Goal: Transaction & Acquisition: Purchase product/service

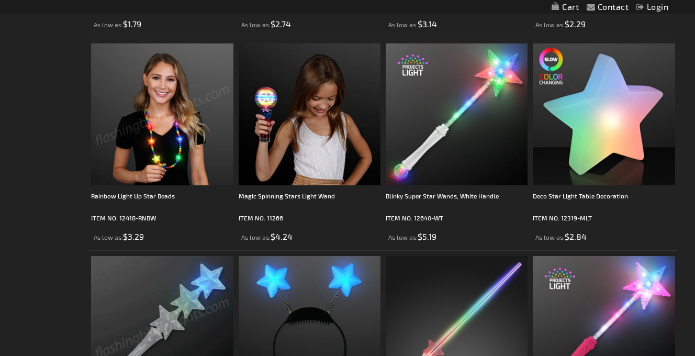
scroll to position [600, 0]
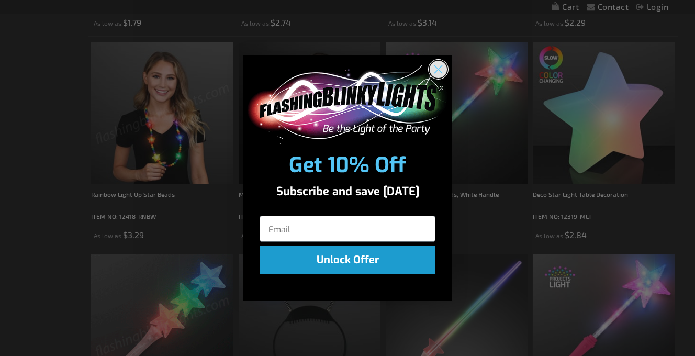
click at [436, 63] on circle "Close dialog" at bounding box center [438, 68] width 17 height 17
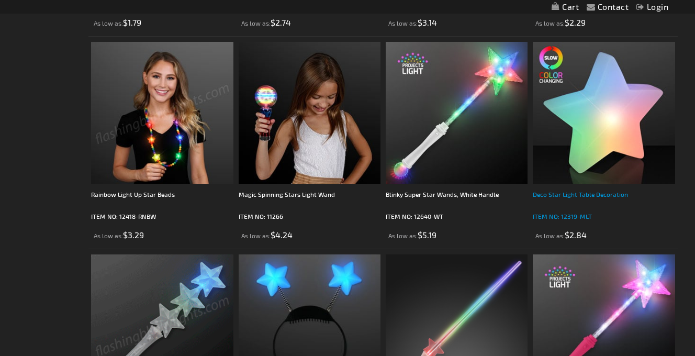
click at [568, 196] on div "Deco Star Light Table Decoration" at bounding box center [604, 199] width 142 height 21
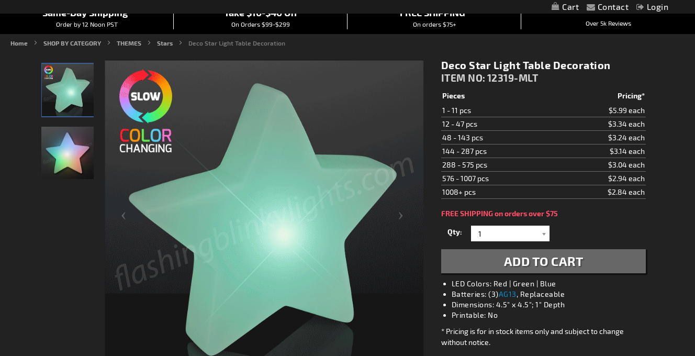
scroll to position [97, 0]
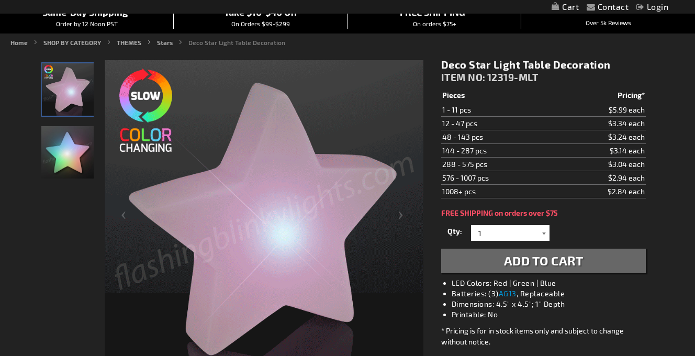
click at [540, 233] on div at bounding box center [544, 233] width 10 height 16
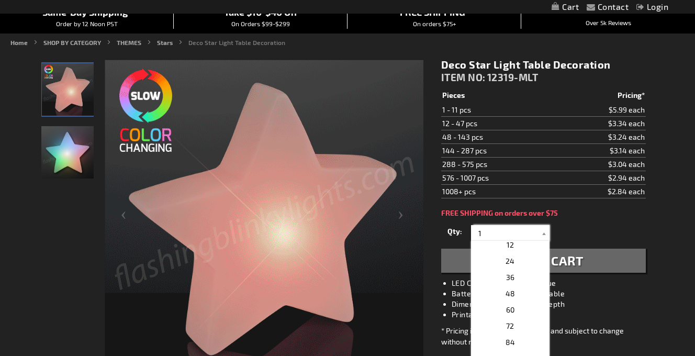
scroll to position [181, 0]
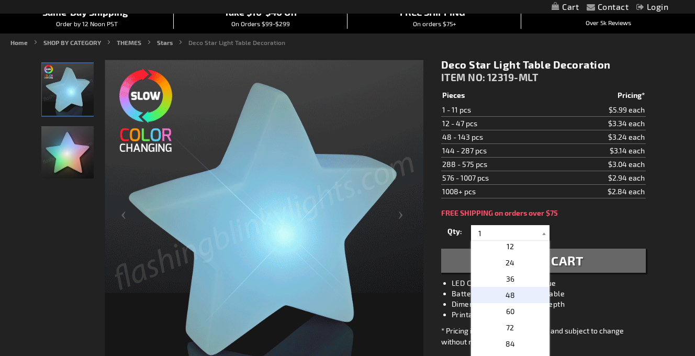
click at [518, 292] on p "48" at bounding box center [510, 295] width 78 height 16
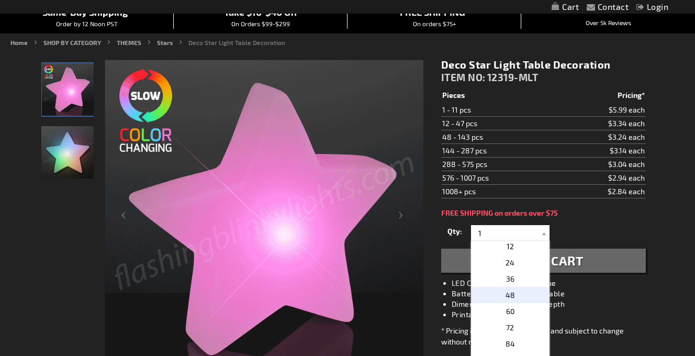
type input "48"
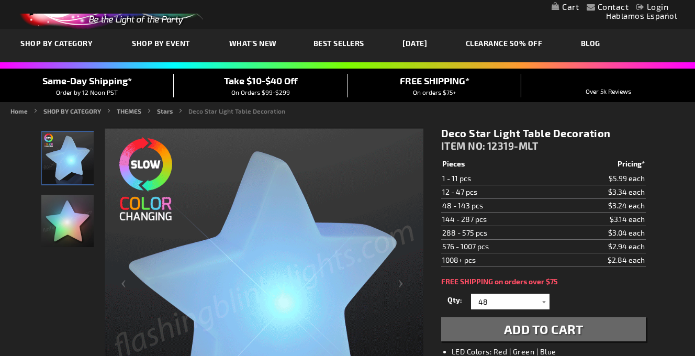
scroll to position [31, 0]
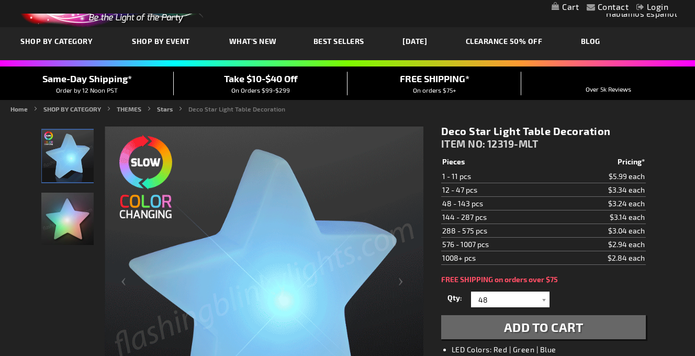
click at [517, 327] on span "Add to Cart" at bounding box center [544, 326] width 80 height 15
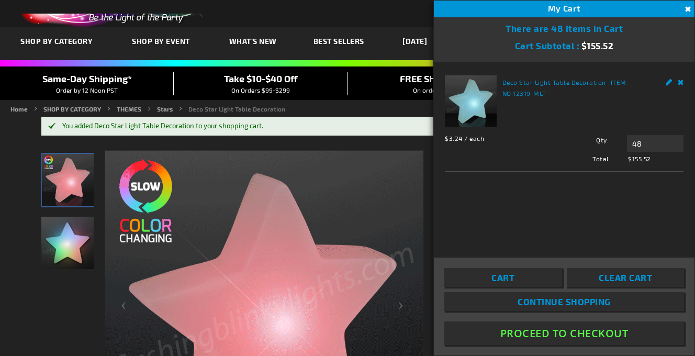
click at [686, 9] on button "Close" at bounding box center [687, 10] width 12 height 12
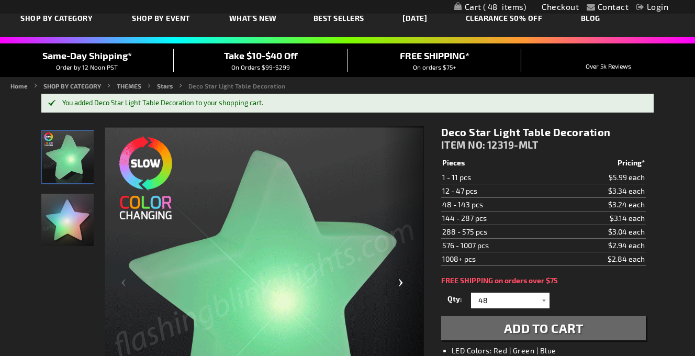
scroll to position [0, 0]
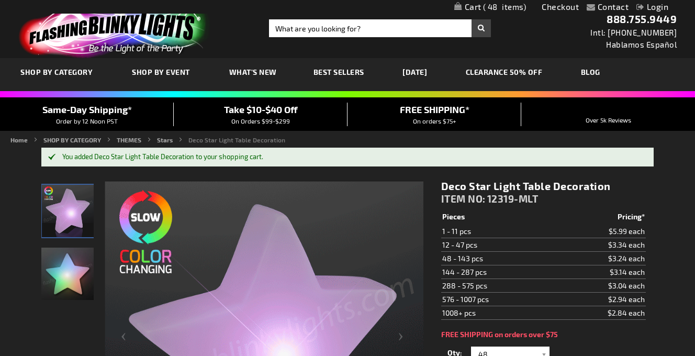
click at [501, 6] on span "48" at bounding box center [504, 6] width 43 height 9
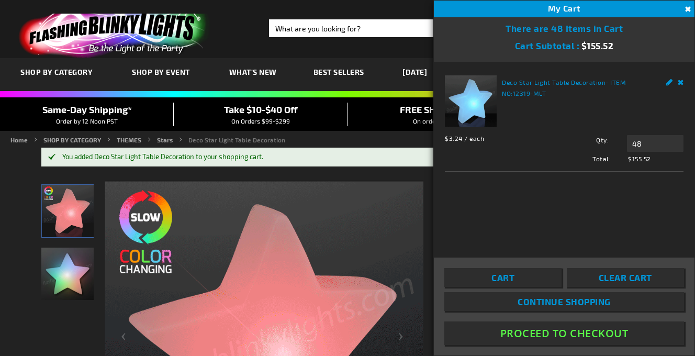
click at [501, 6] on div "My Cart 48" at bounding box center [564, 9] width 261 height 17
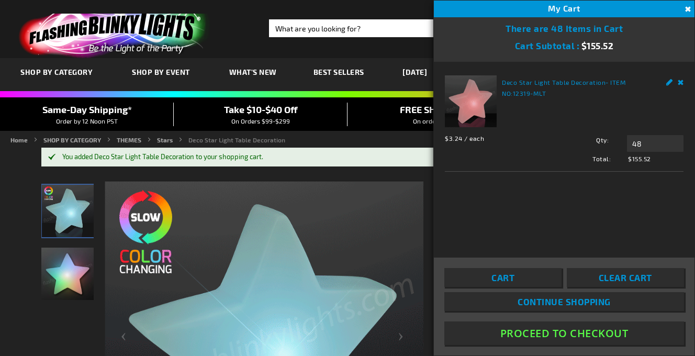
click at [391, 67] on ul "SHOP BY CATEGORY SHOP BY CATEGORY HOLIDAYS HOLIDAYS OKTOBERFEST OKTOBERFEST OKT…" at bounding box center [348, 74] width 670 height 33
